Goal: Information Seeking & Learning: Find specific fact

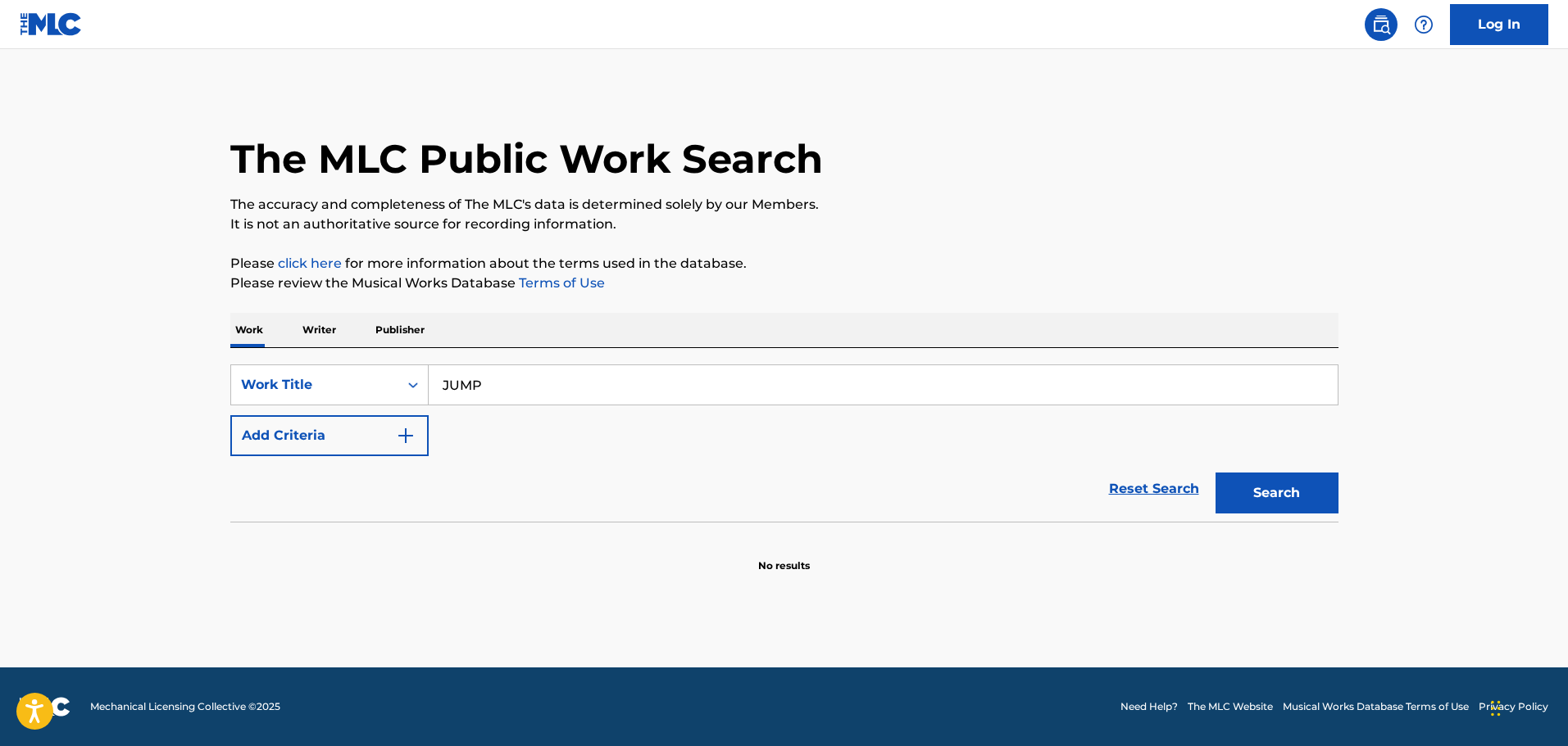
click at [395, 442] on button "Add Criteria" at bounding box center [329, 435] width 199 height 41
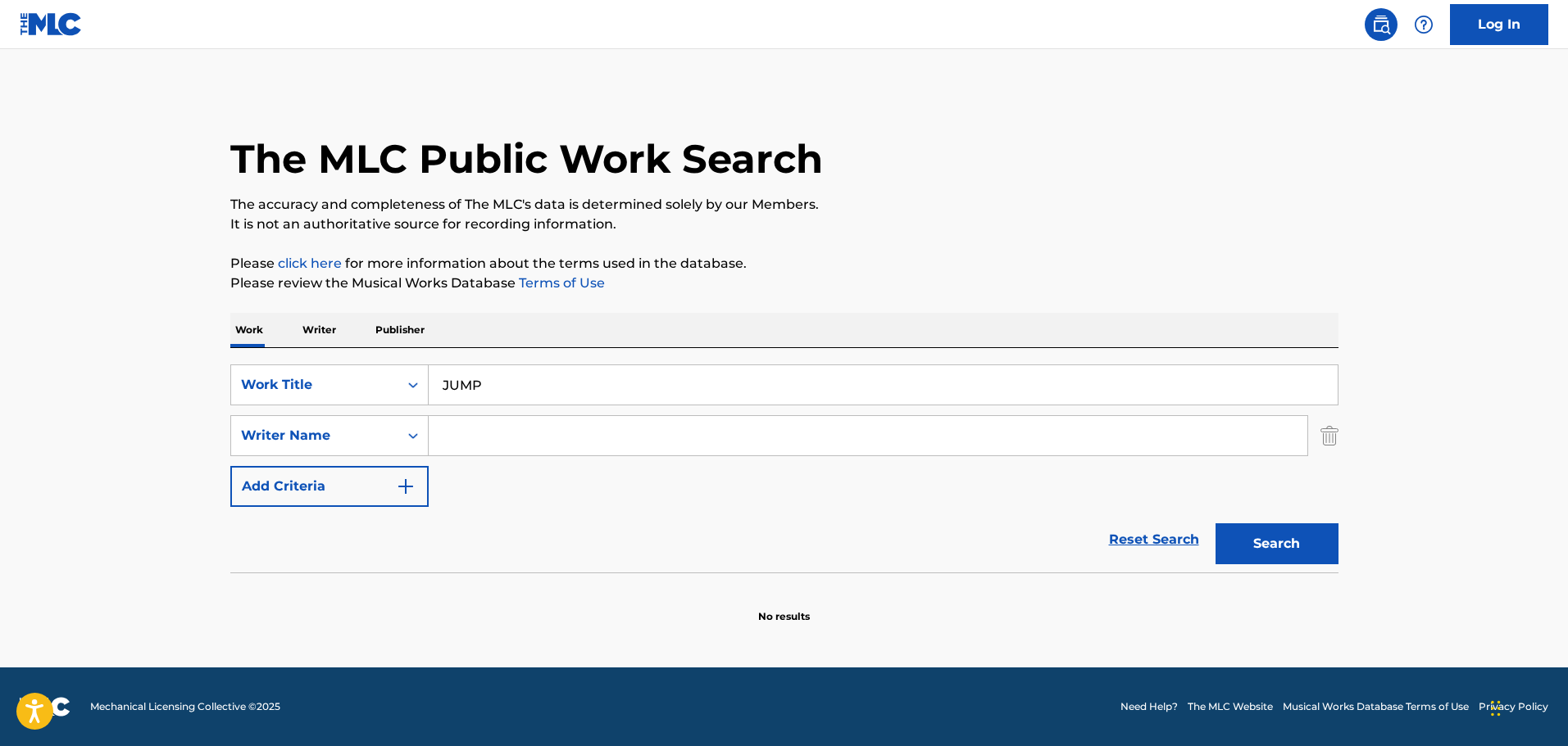
click at [520, 432] on input "Search Form" at bounding box center [868, 435] width 879 height 39
paste input "BLACKPINK"
type input "BLACKPINK"
click at [1290, 547] on button "Search" at bounding box center [1276, 544] width 123 height 41
drag, startPoint x: 503, startPoint y: 392, endPoint x: 421, endPoint y: 392, distance: 82.0
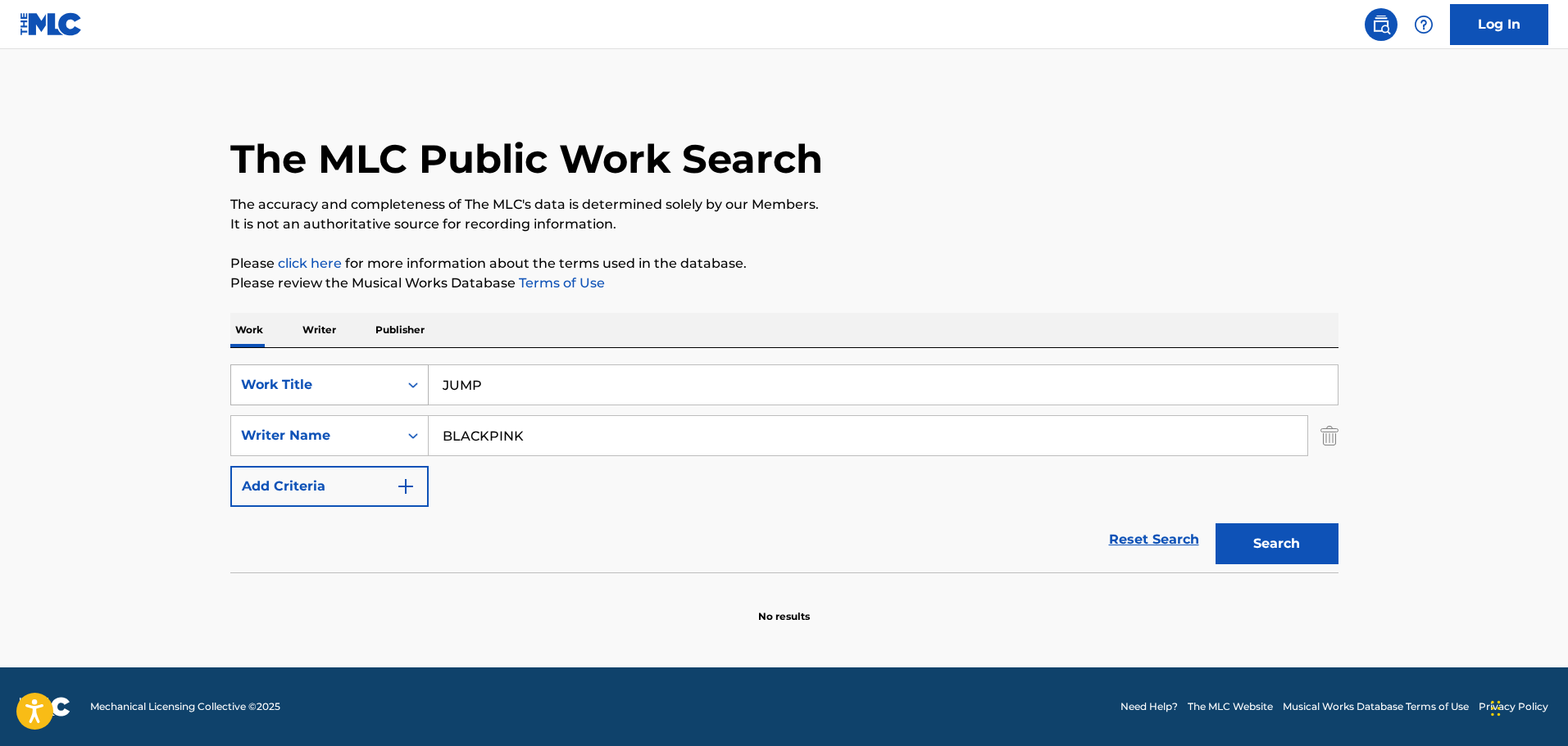
click at [421, 392] on div "SearchWithCriteria70b754ec-b883-49b9-a9a6-fb17efb4687a Work Title JUMP" at bounding box center [784, 385] width 1108 height 41
paste input "뛰어(JUMP)"
type input "뛰어(JUMP)"
click at [1261, 547] on button "Search" at bounding box center [1276, 544] width 123 height 41
